Goal: Information Seeking & Learning: Understand process/instructions

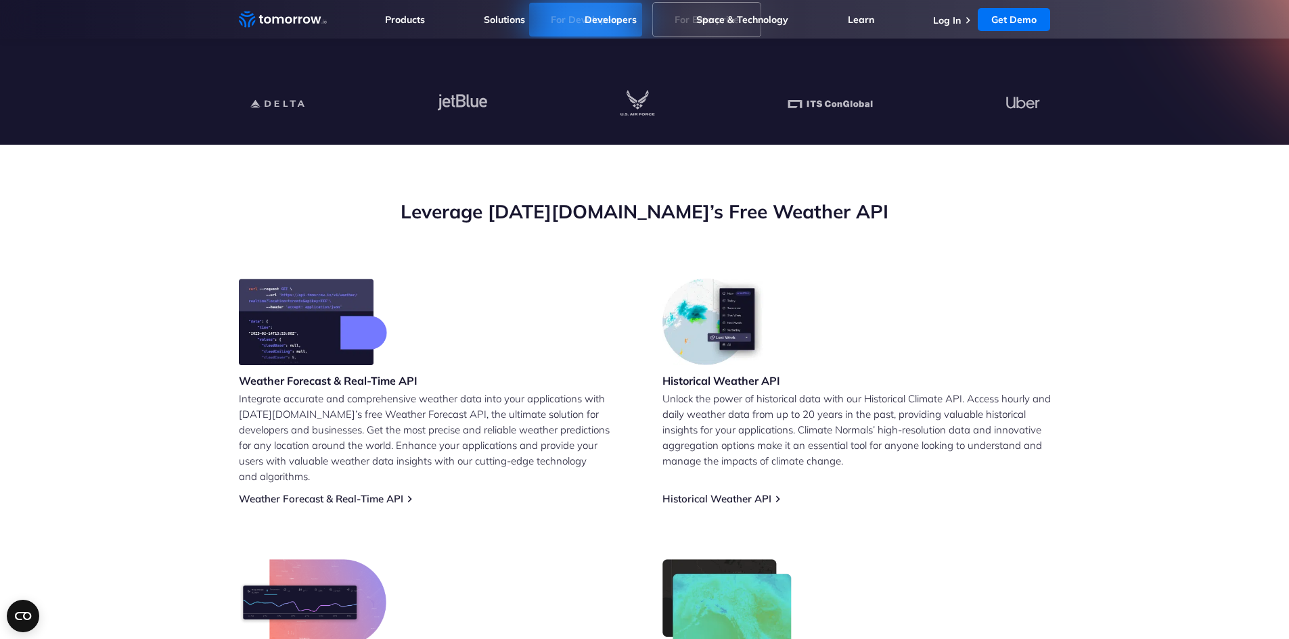
scroll to position [68, 0]
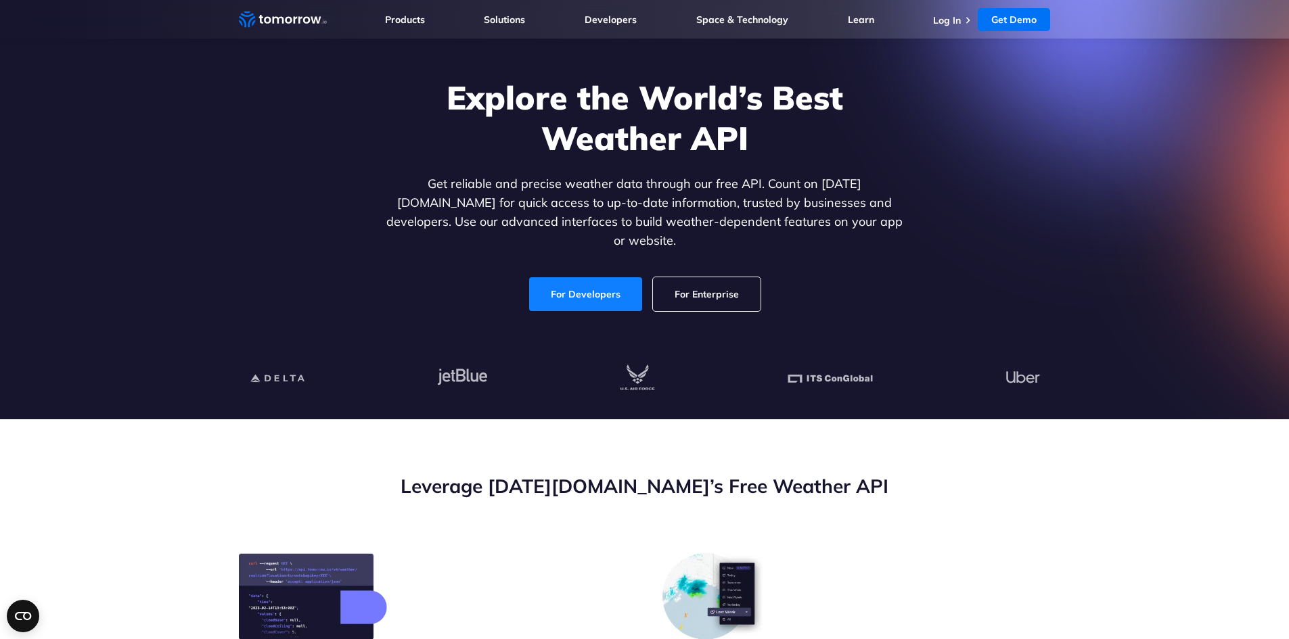
click at [568, 278] on link "For Developers" at bounding box center [585, 294] width 113 height 34
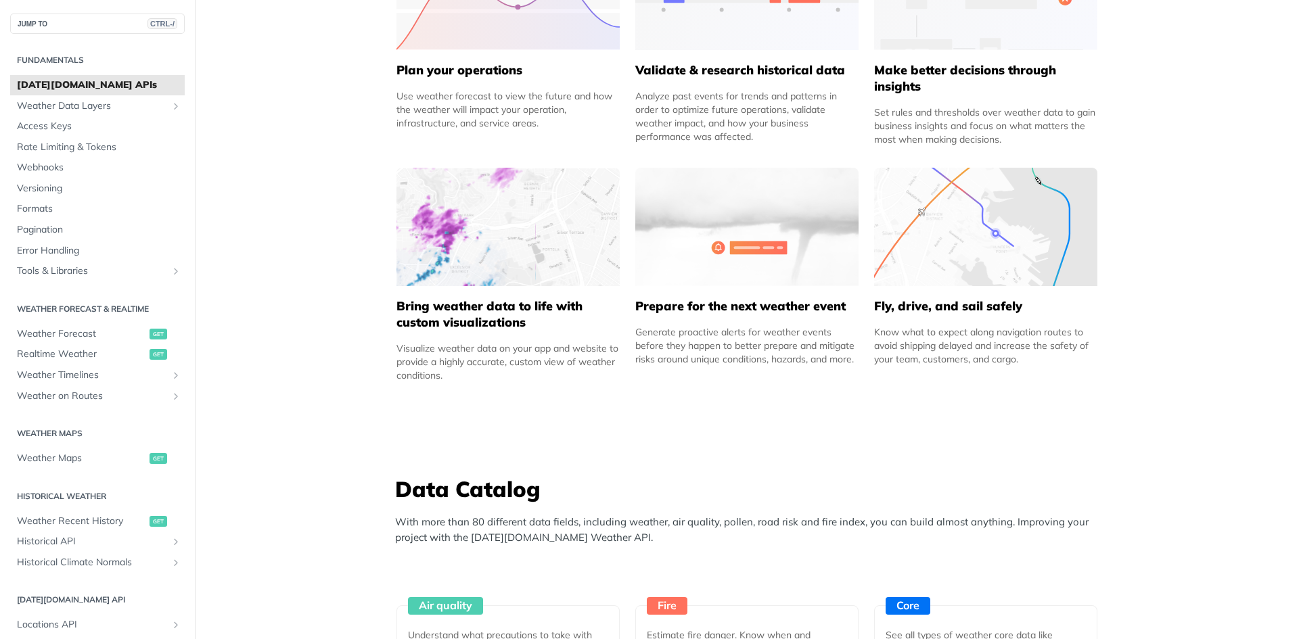
scroll to position [744, 0]
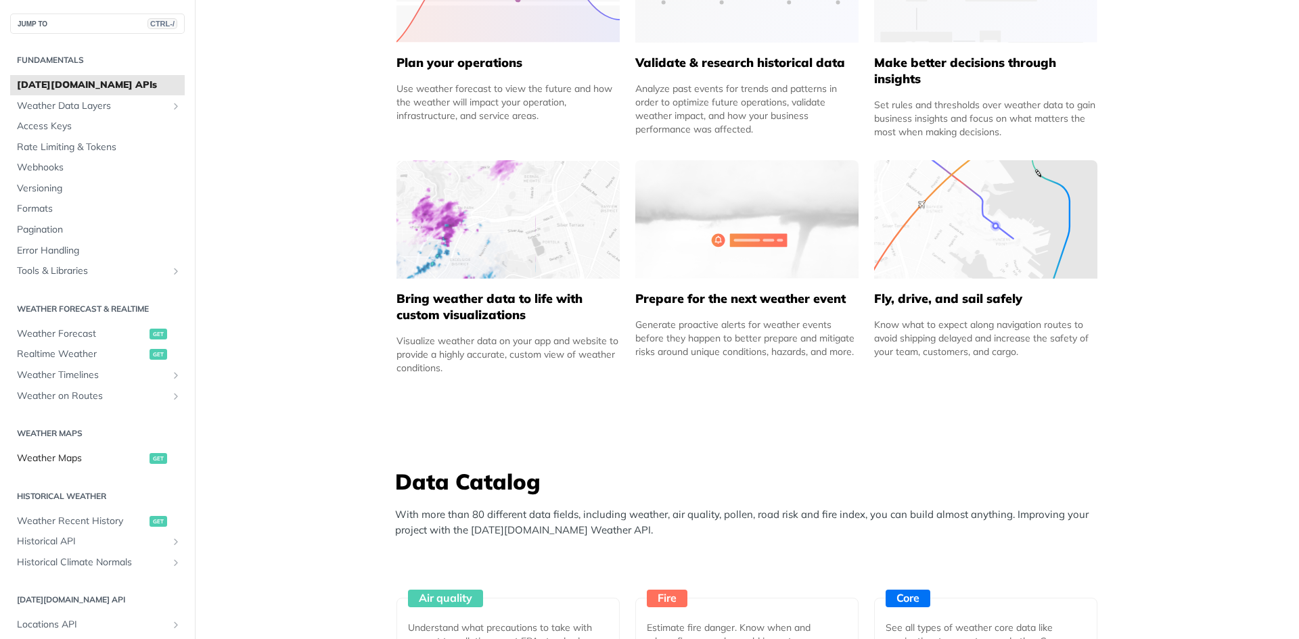
click at [120, 455] on span "Weather Maps" at bounding box center [81, 459] width 129 height 14
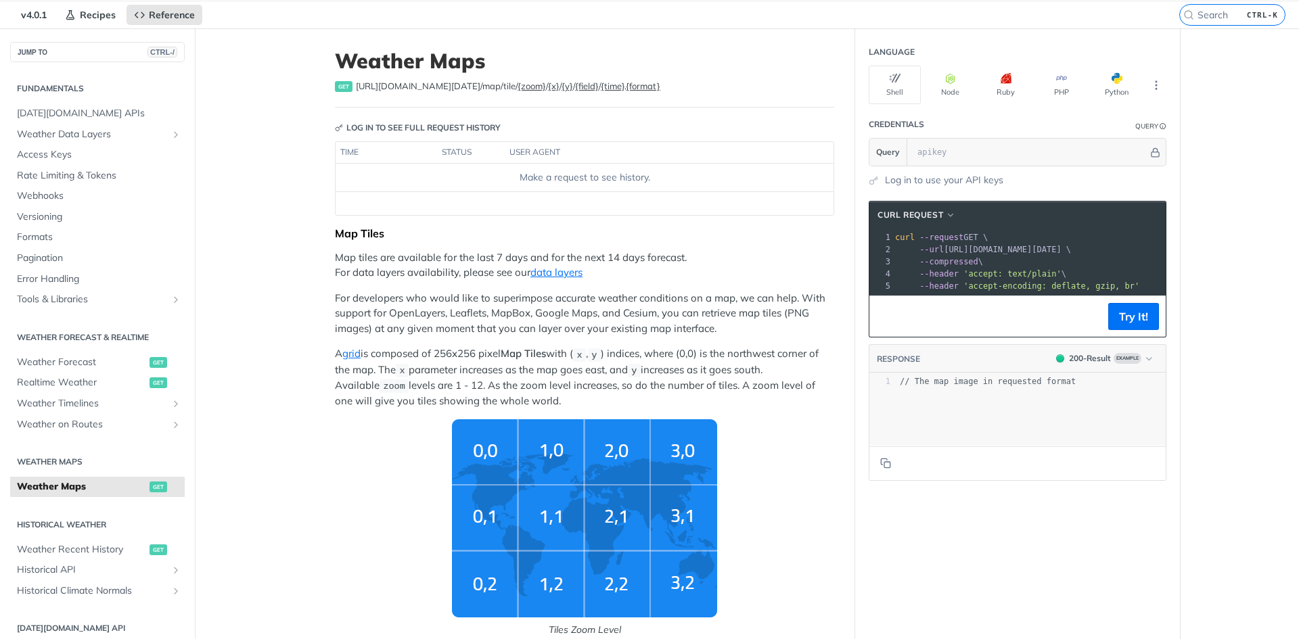
scroll to position [68, 0]
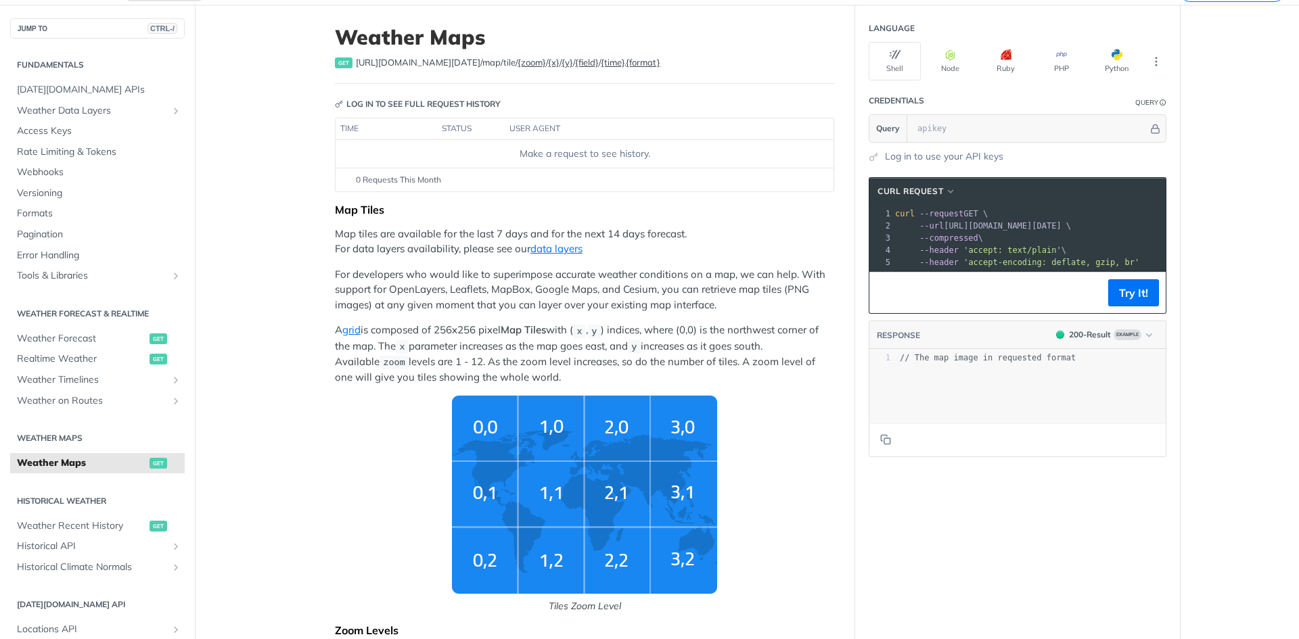
click at [536, 431] on img "Tiles Zoom Level" at bounding box center [584, 495] width 265 height 198
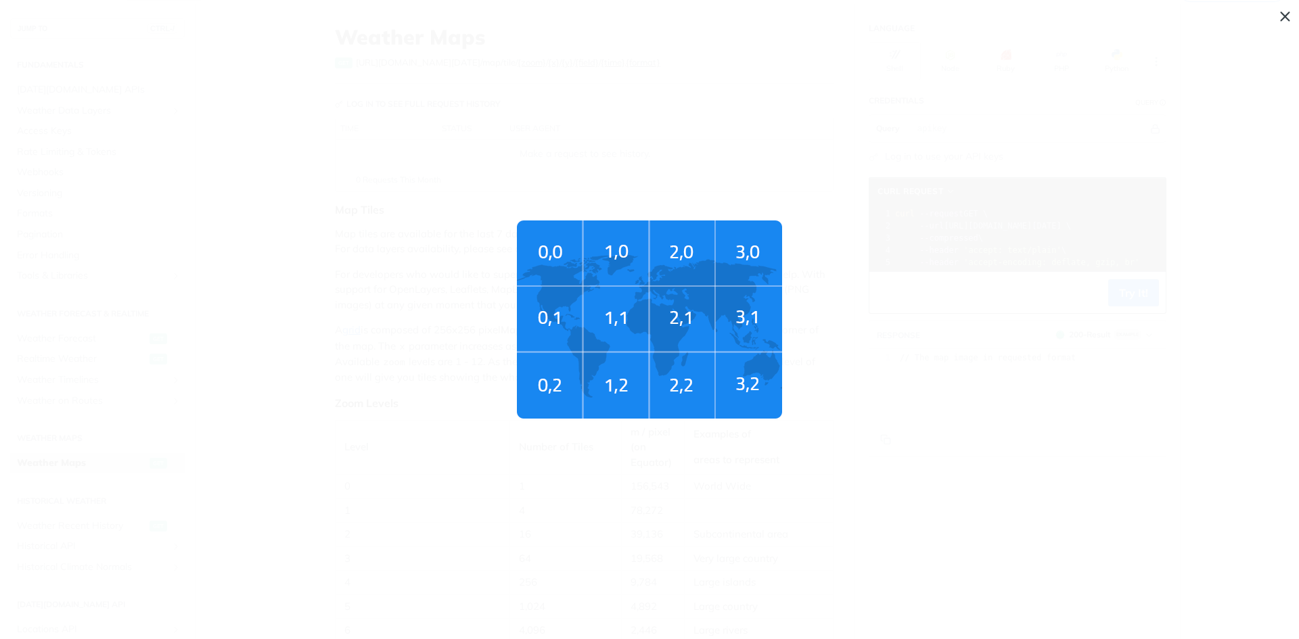
click at [1002, 346] on span "Tiles Zoom Level" at bounding box center [649, 319] width 1299 height 639
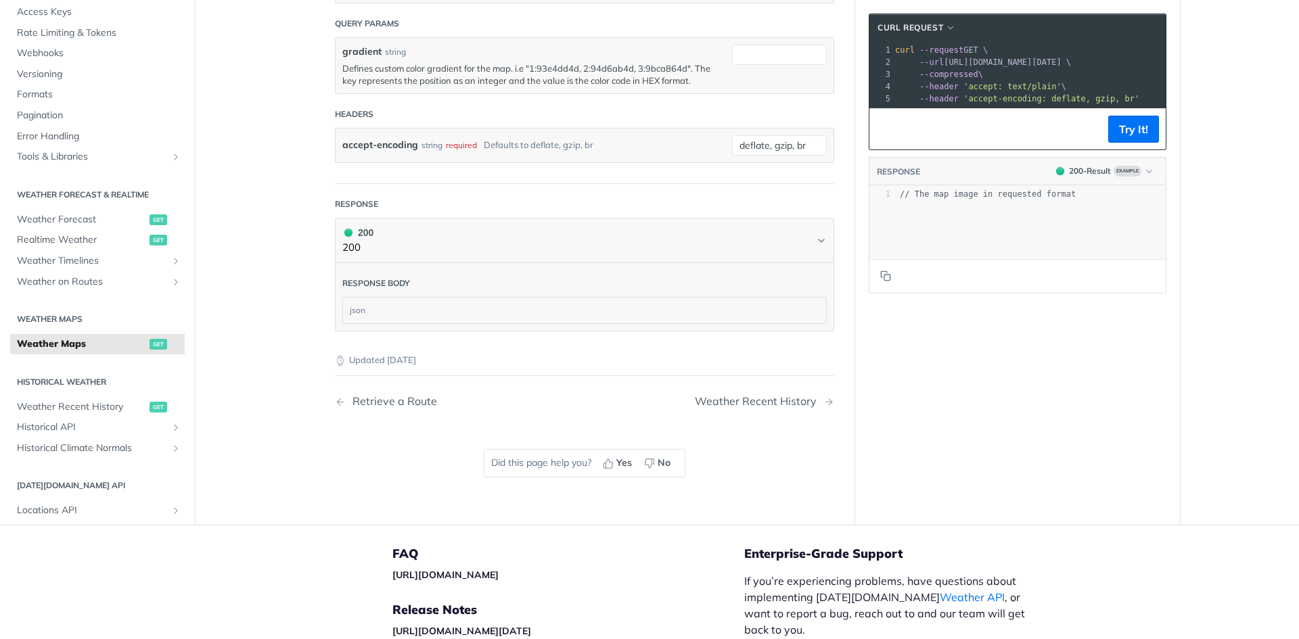
scroll to position [1759, 0]
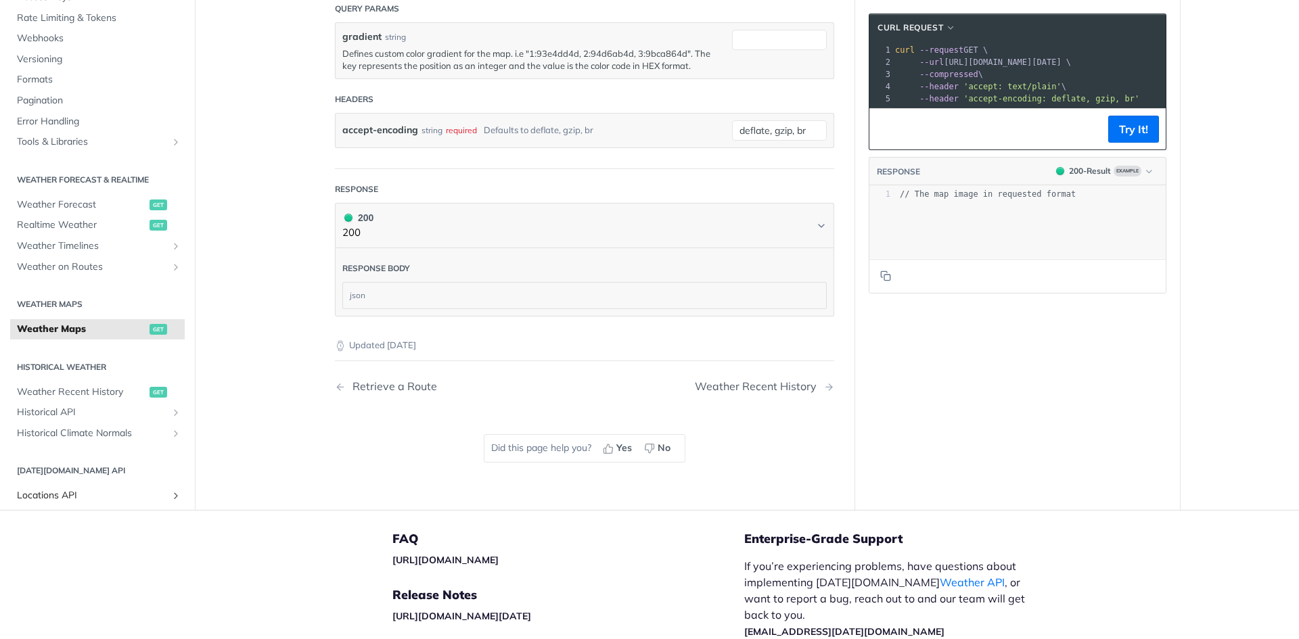
click at [72, 496] on span "Locations API" at bounding box center [92, 496] width 150 height 14
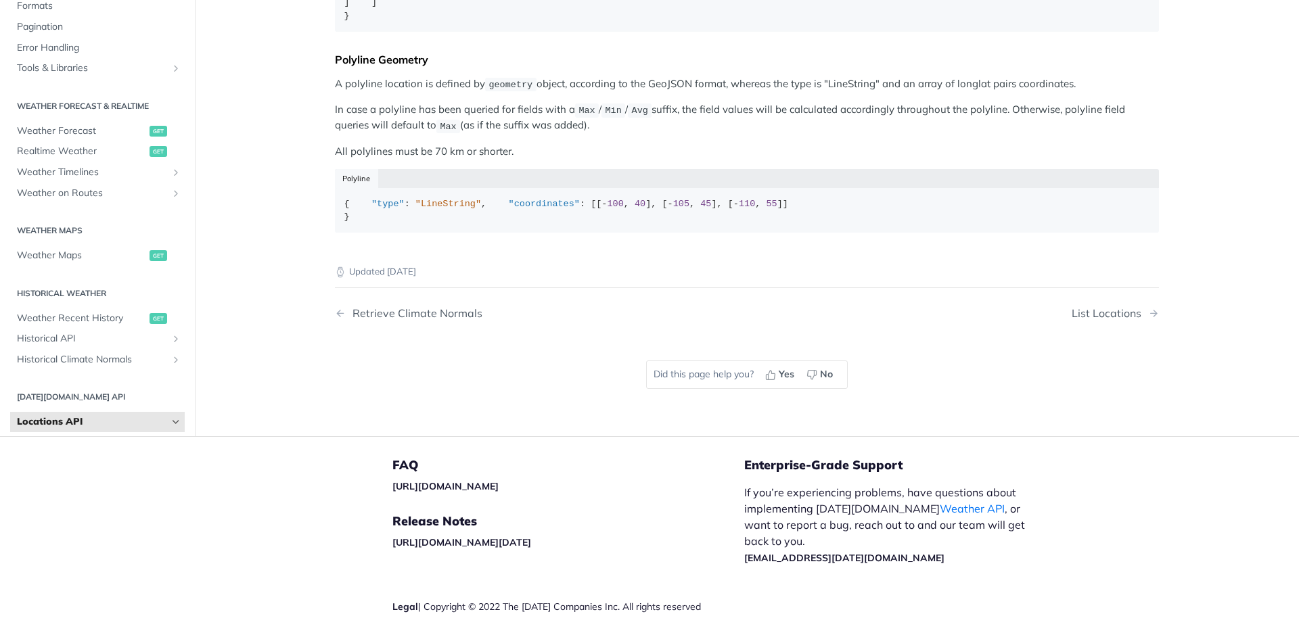
scroll to position [609, 0]
click at [96, 158] on span "Realtime Weather" at bounding box center [81, 151] width 129 height 14
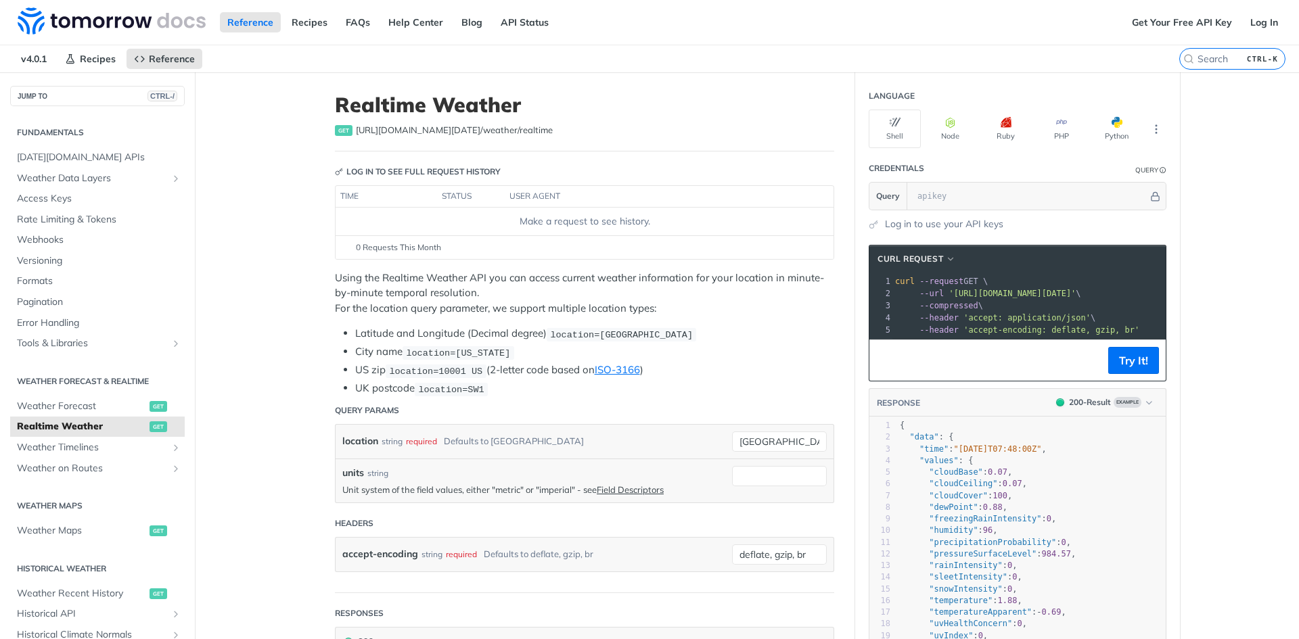
click at [530, 202] on th "user agent" at bounding box center [656, 197] width 302 height 22
click at [548, 212] on td "Make a request to see history." at bounding box center [585, 221] width 498 height 27
click at [438, 246] on div "0 Requests This Month" at bounding box center [584, 248] width 484 height 12
click at [606, 342] on ul "Latitude and Longitude (Decimal degree) location=42.3478, -71.0466 City name lo…" at bounding box center [584, 361] width 499 height 70
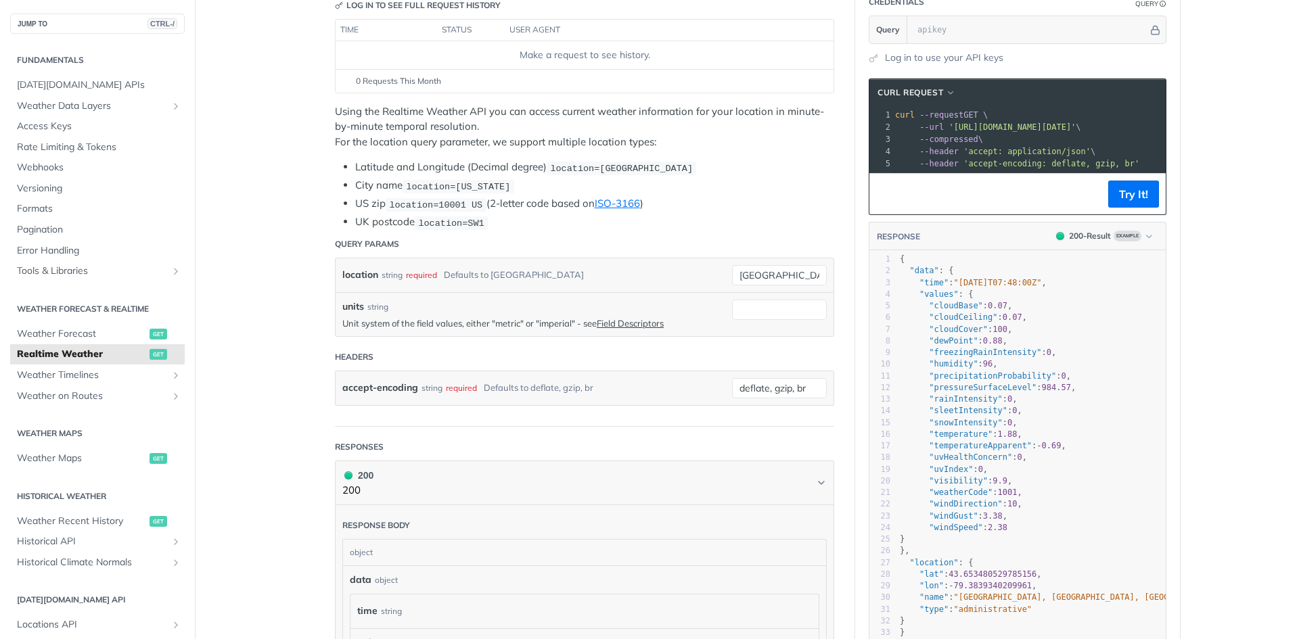
scroll to position [203, 0]
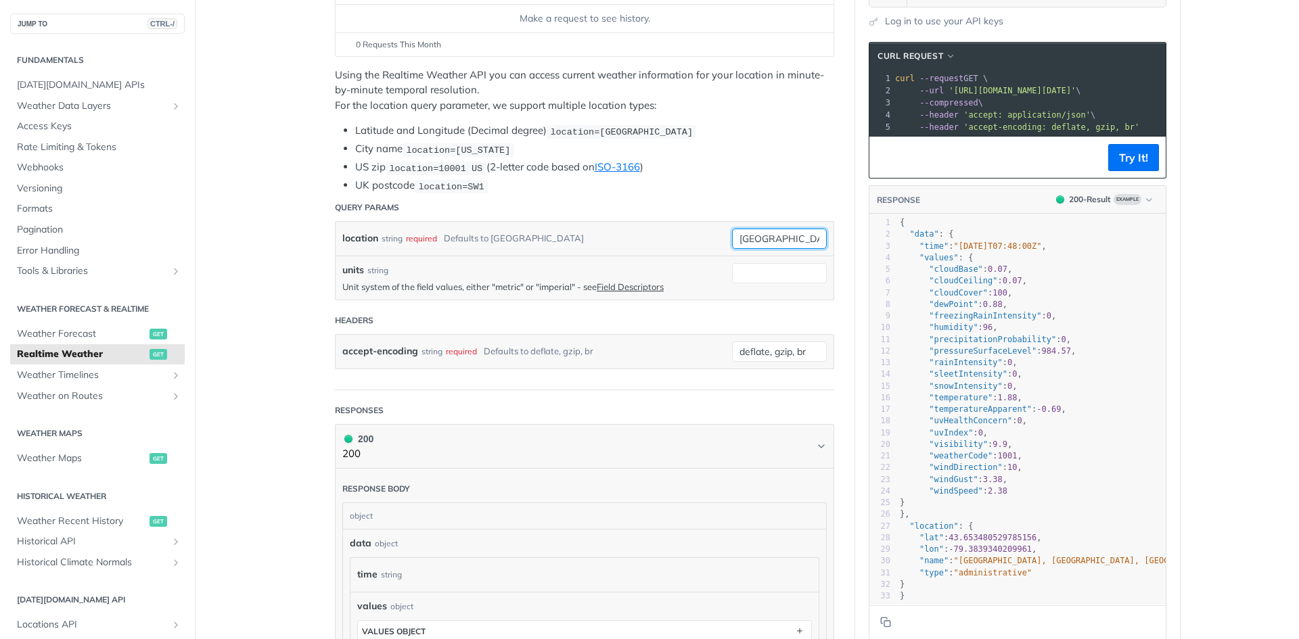
click at [754, 239] on input "toronto" at bounding box center [779, 239] width 95 height 20
click at [575, 233] on div "location string required Defaults to toronto" at bounding box center [533, 239] width 383 height 20
click at [772, 272] on input "units" at bounding box center [779, 273] width 95 height 20
click at [659, 319] on header "Headers" at bounding box center [584, 320] width 499 height 27
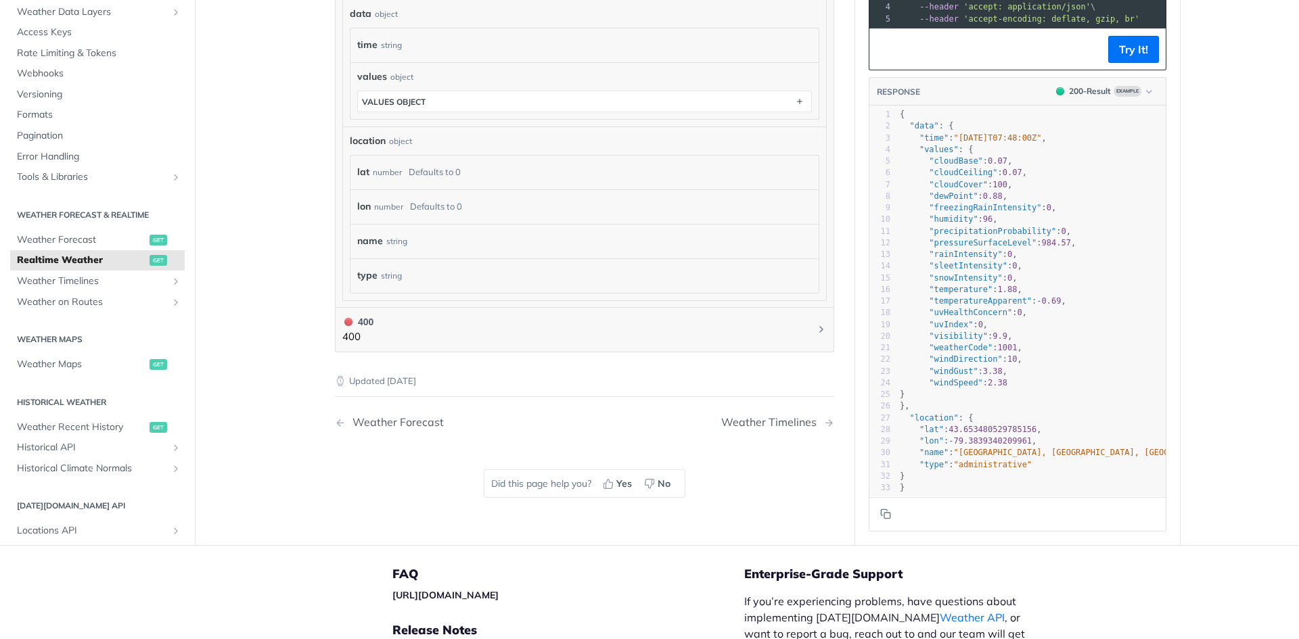
scroll to position [880, 0]
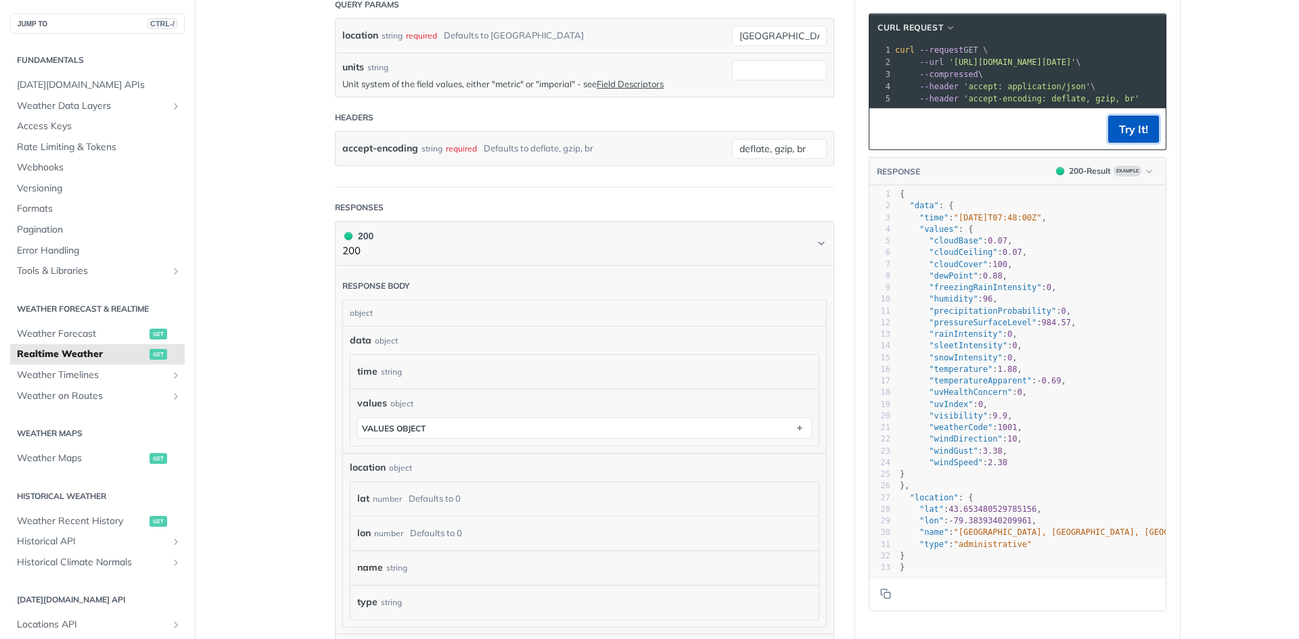
click at [1116, 143] on button "Try It!" at bounding box center [1133, 129] width 51 height 27
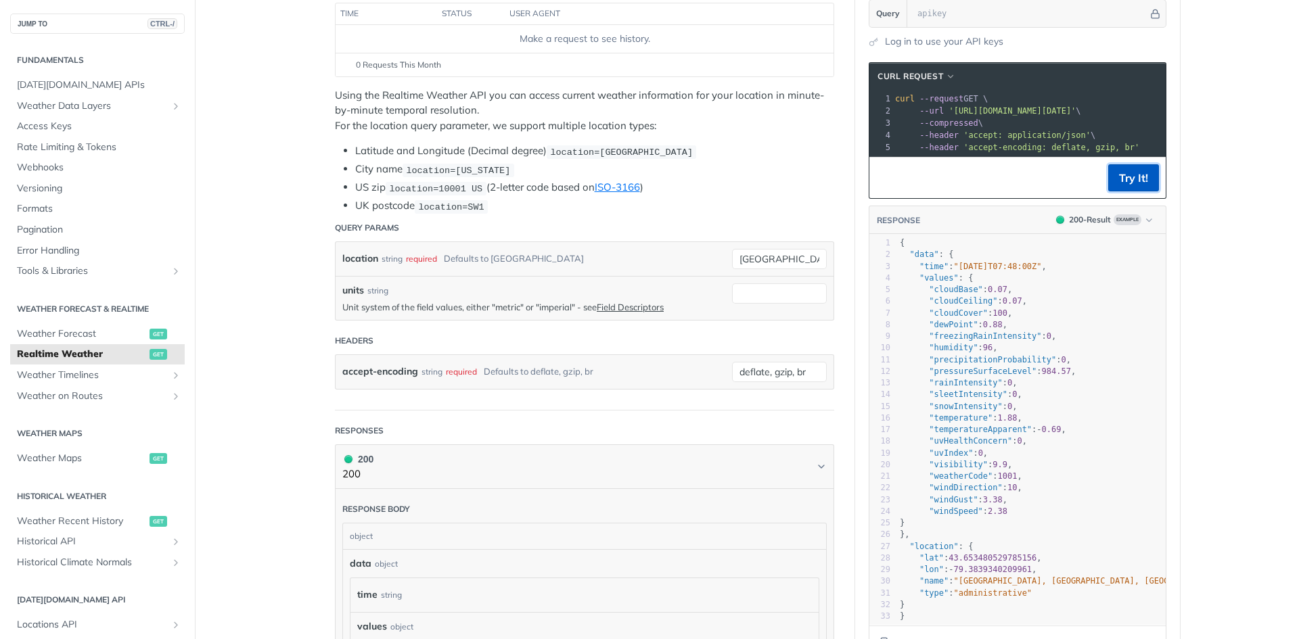
click at [1119, 191] on button "Try It!" at bounding box center [1133, 177] width 51 height 27
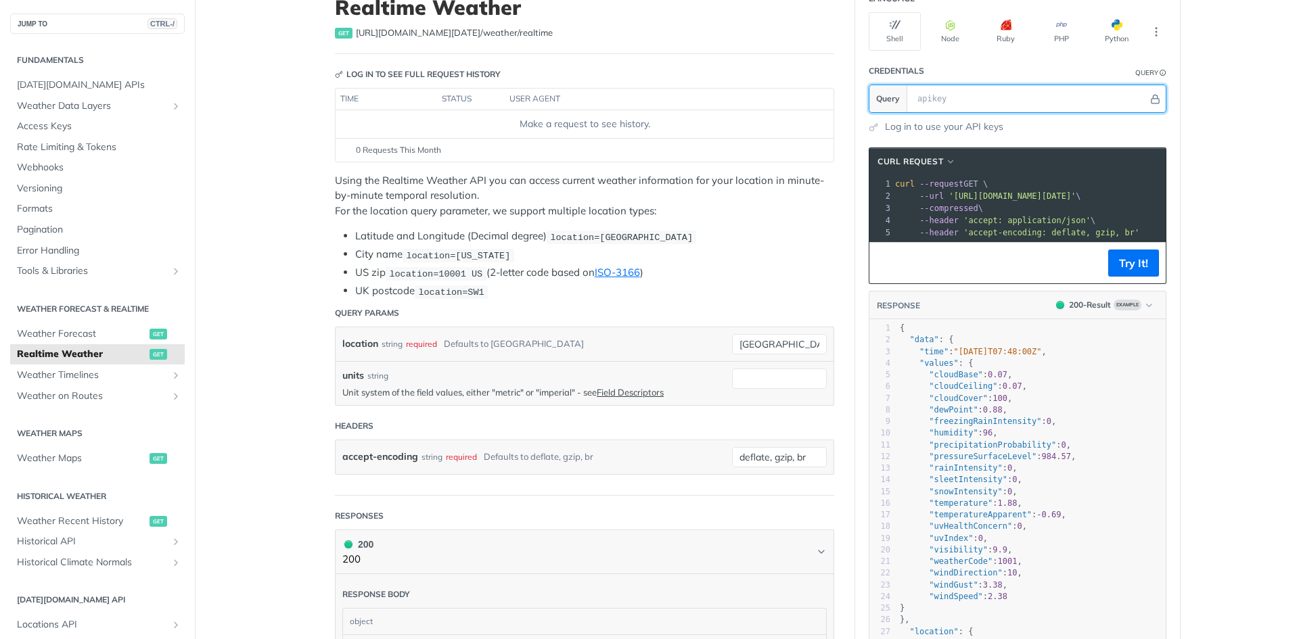
scroll to position [0, 0]
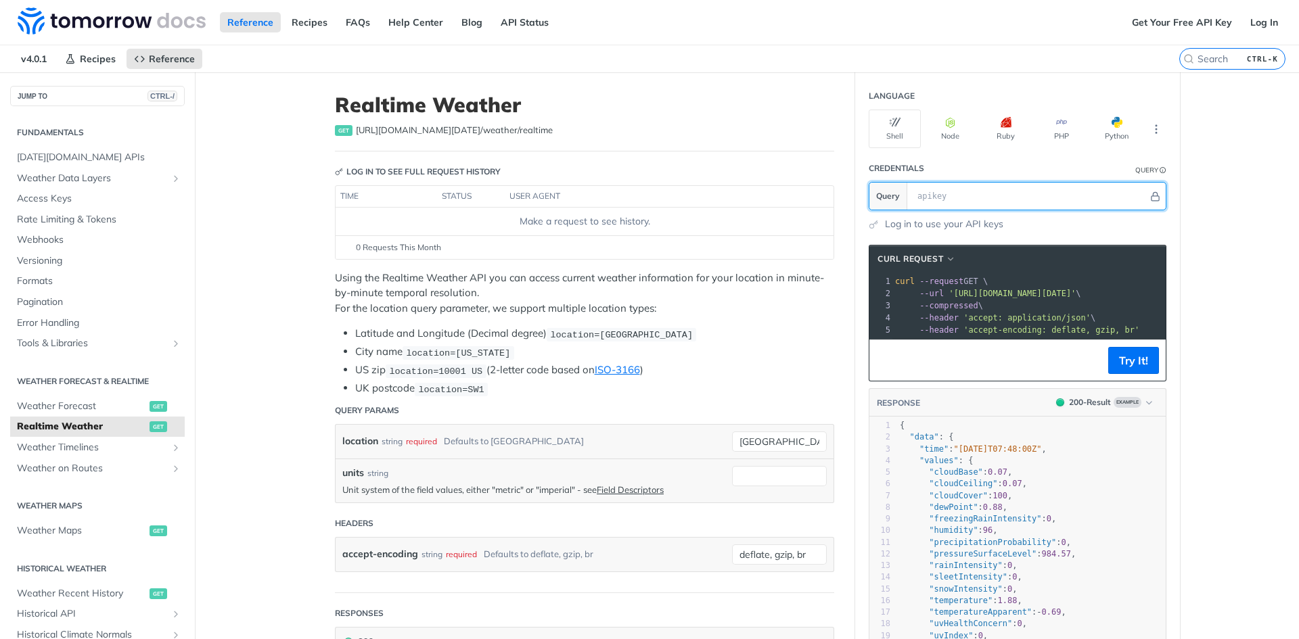
click at [986, 198] on input "text" at bounding box center [1030, 196] width 238 height 27
